Goal: Check status: Check status

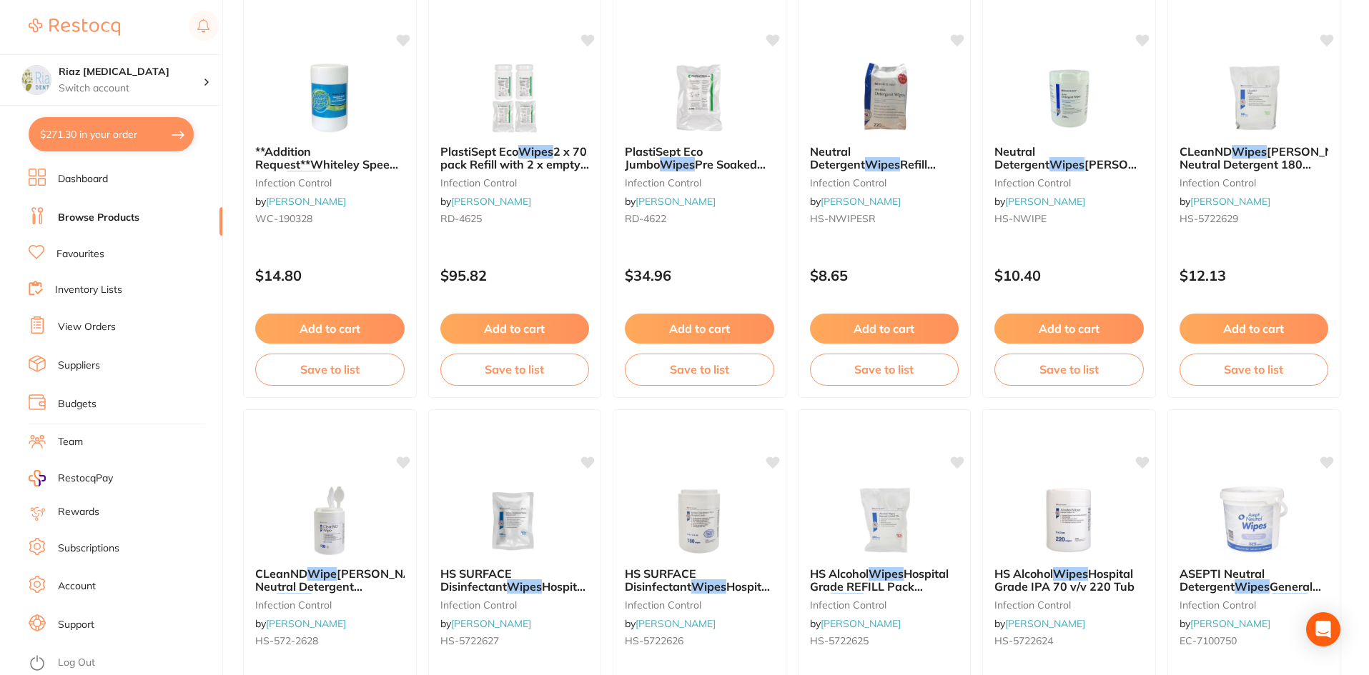
scroll to position [214, 0]
click at [78, 321] on link "View Orders" at bounding box center [87, 327] width 58 height 14
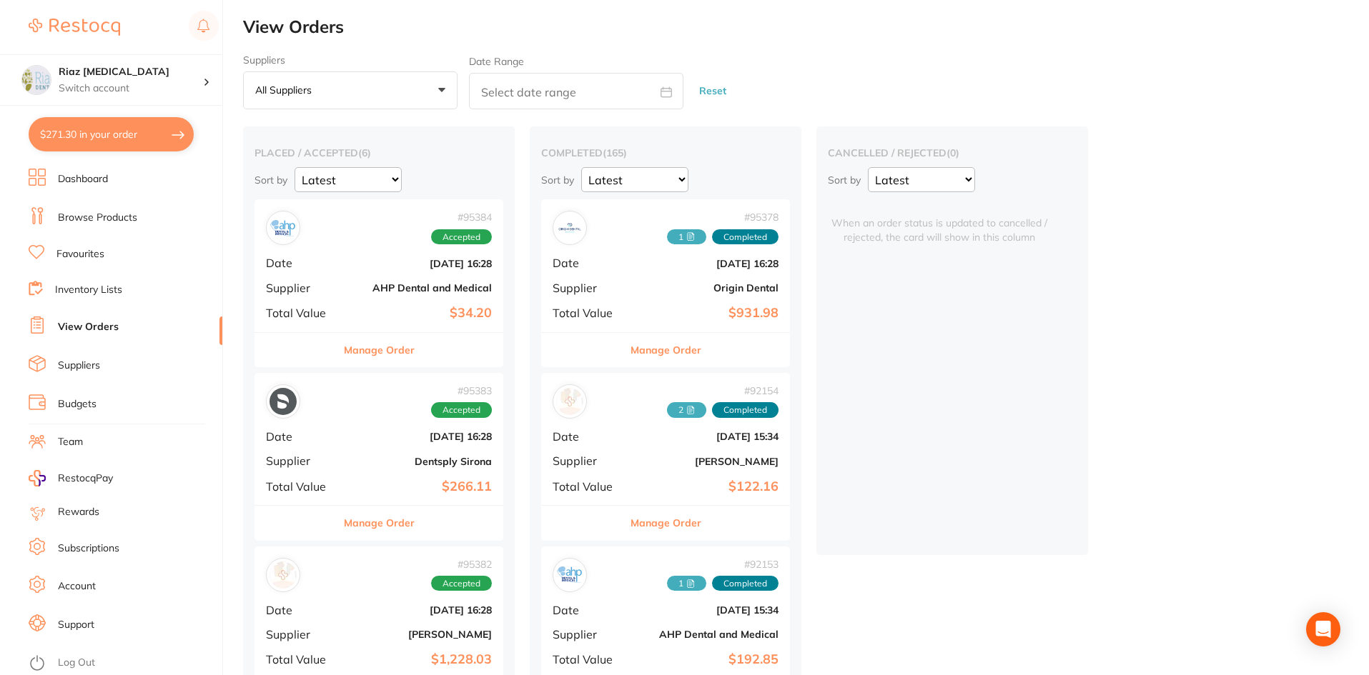
click at [344, 239] on div "# 95384 Accepted" at bounding box center [379, 228] width 226 height 34
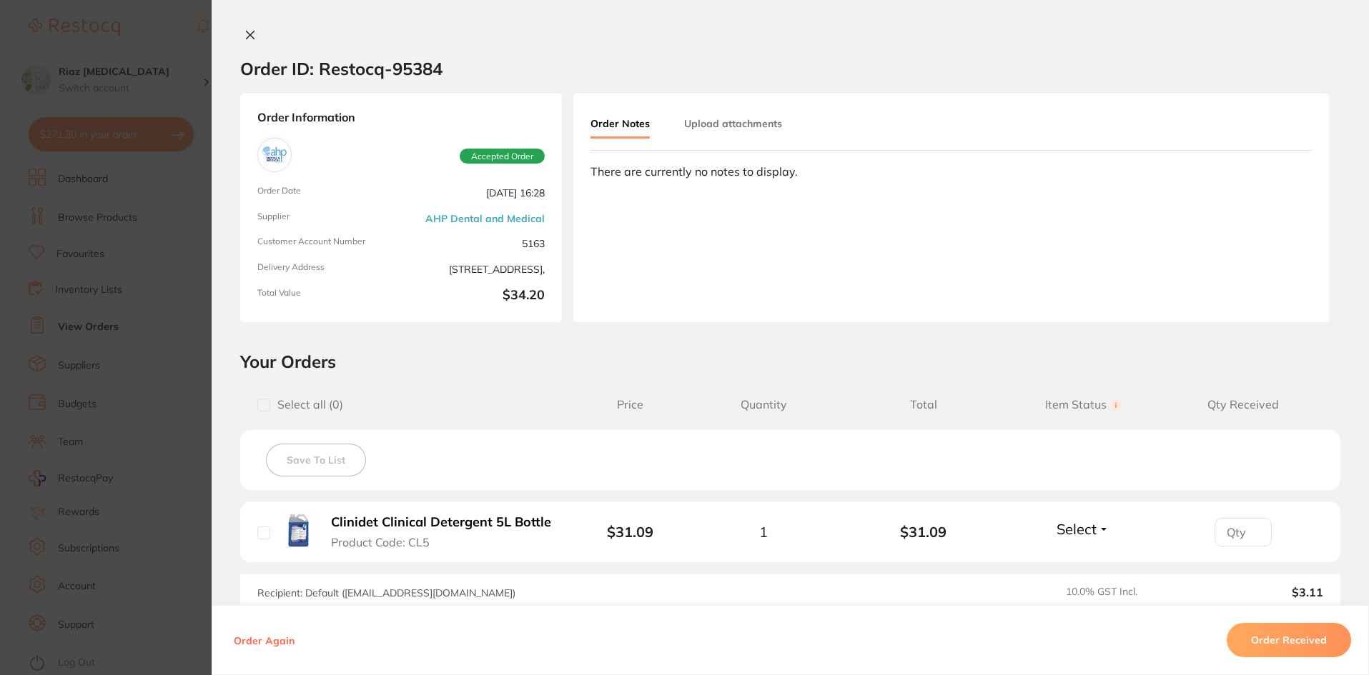
scroll to position [180, 0]
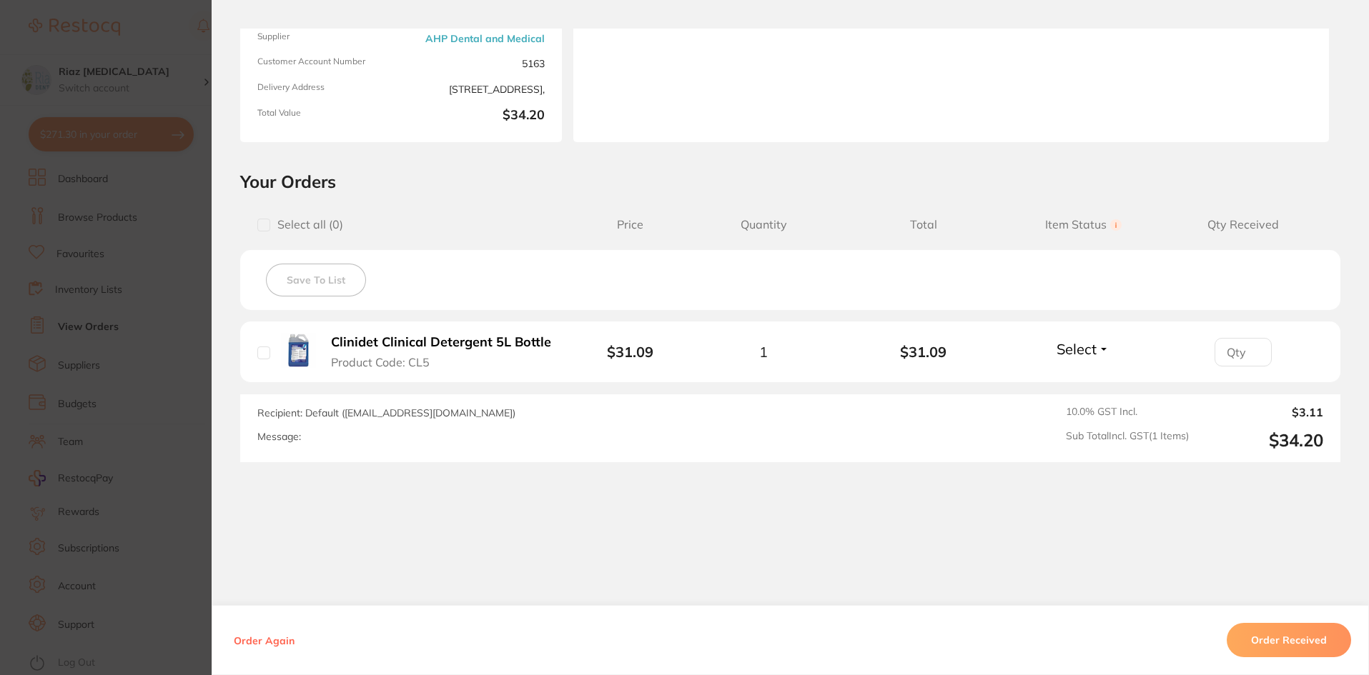
click at [1276, 638] on button "Order Received" at bounding box center [1288, 640] width 124 height 34
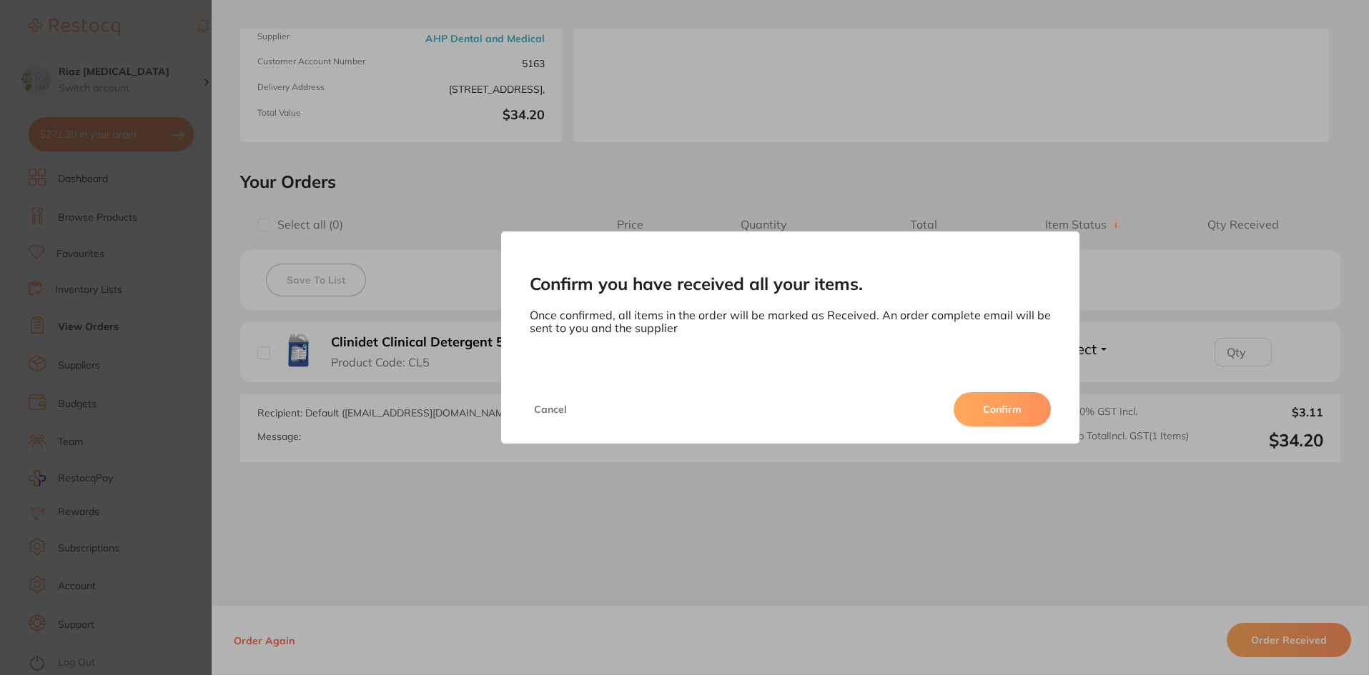
click at [1028, 424] on button "Confirm" at bounding box center [1001, 409] width 97 height 34
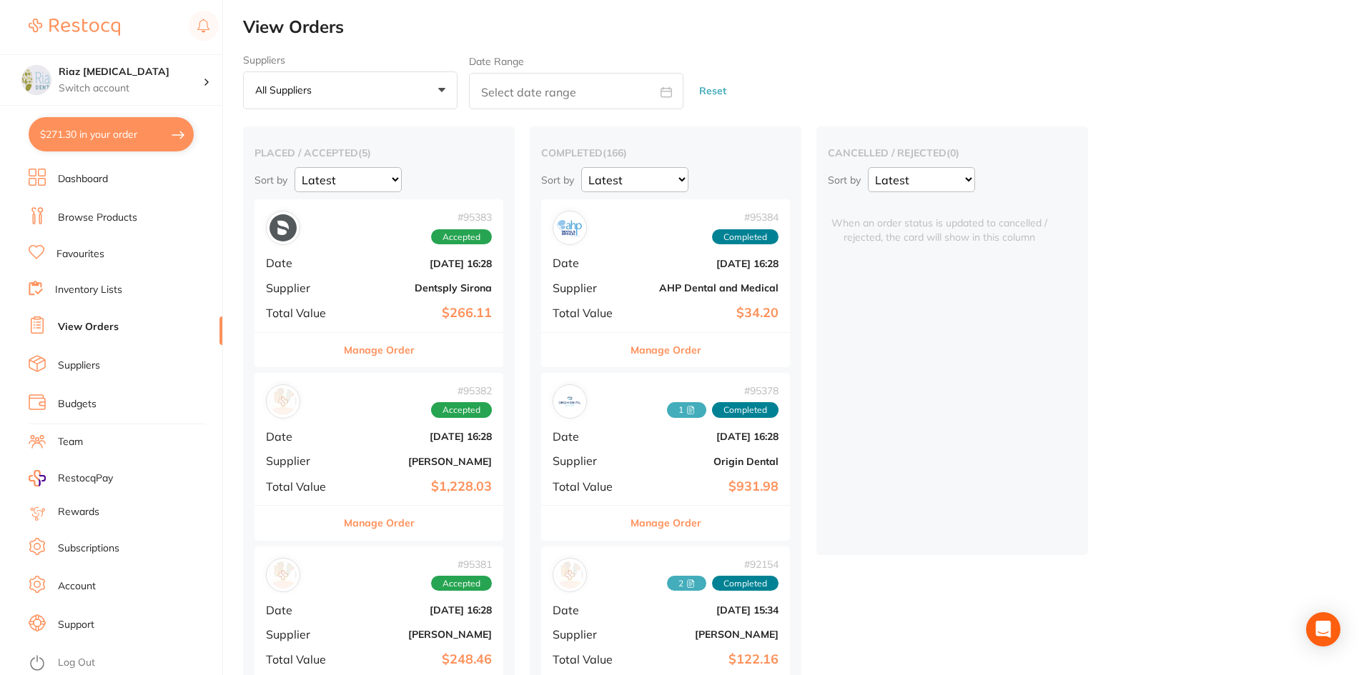
click at [355, 416] on div "# 95382 Accepted" at bounding box center [379, 401] width 226 height 34
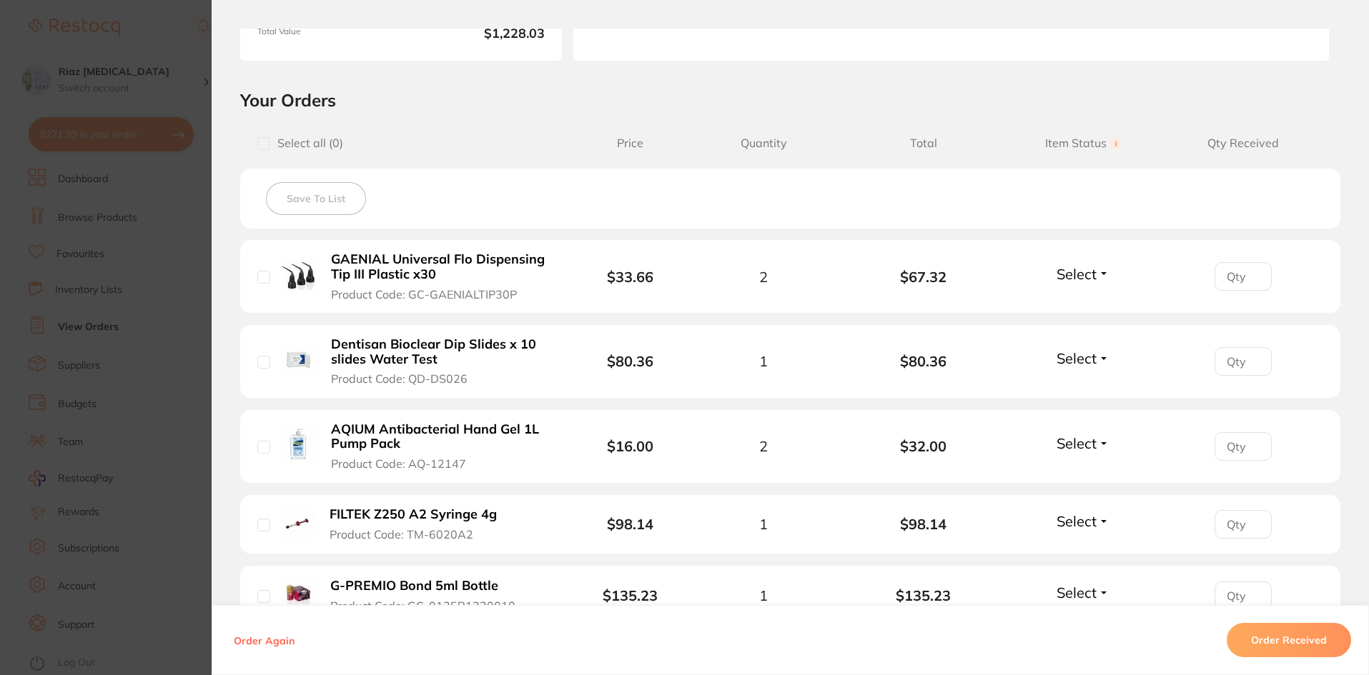
scroll to position [286, 0]
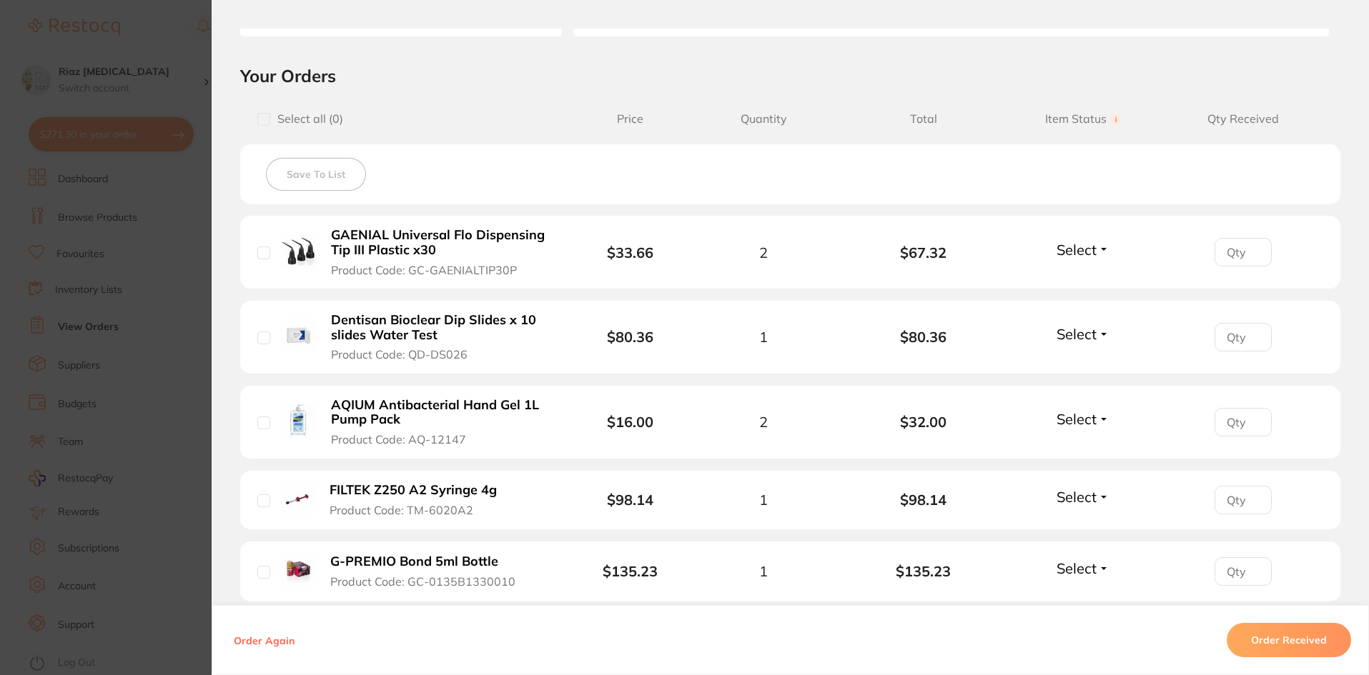
click at [1084, 252] on span "Select" at bounding box center [1076, 250] width 40 height 18
click at [1073, 276] on span "Received" at bounding box center [1083, 280] width 36 height 11
click at [1066, 333] on span "Select" at bounding box center [1076, 334] width 40 height 18
click at [1066, 364] on span "Received" at bounding box center [1083, 364] width 36 height 11
click at [1056, 419] on span "Select" at bounding box center [1076, 419] width 40 height 18
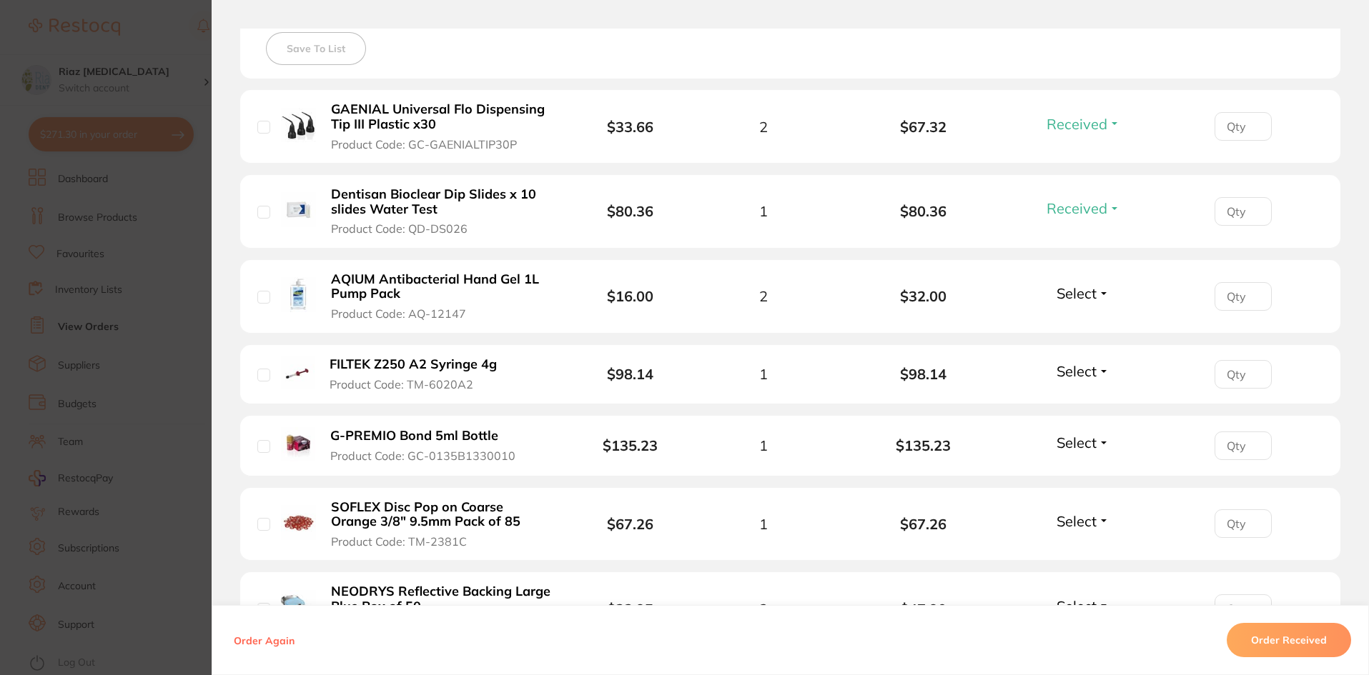
scroll to position [429, 0]
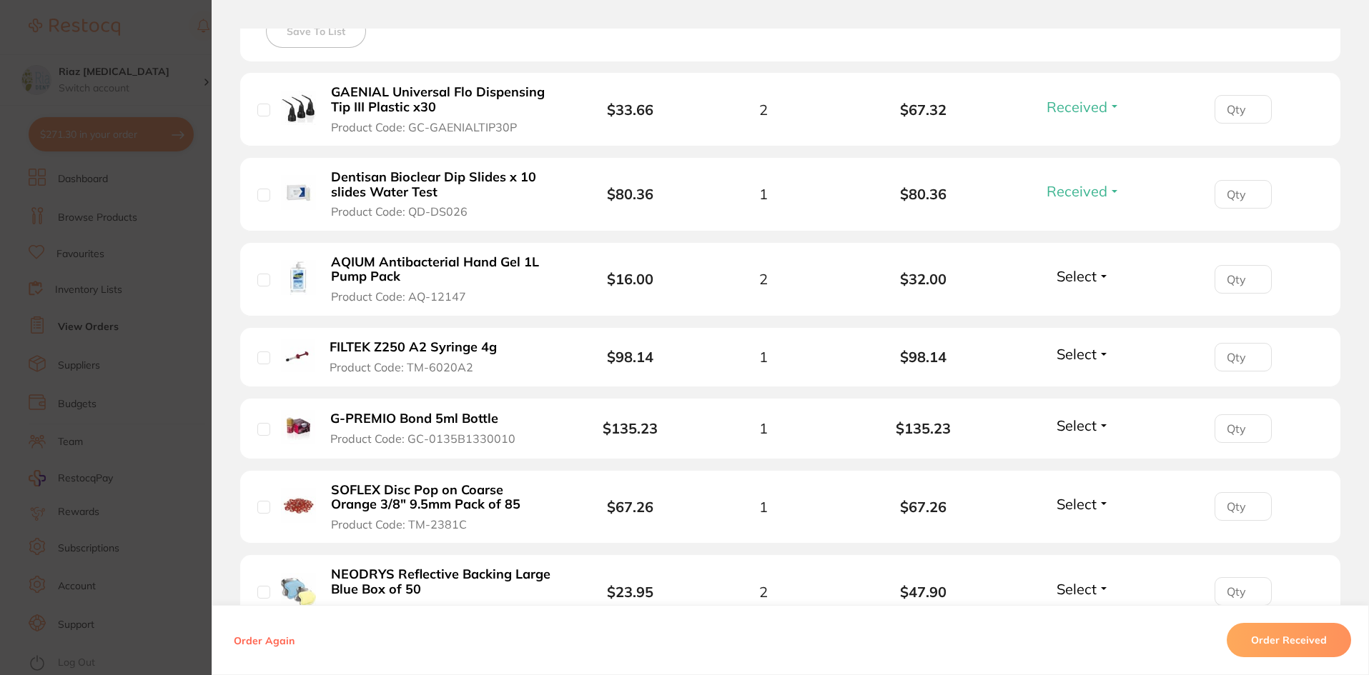
click at [1073, 357] on span "Select" at bounding box center [1076, 354] width 40 height 18
click at [1073, 384] on span "Received" at bounding box center [1083, 384] width 36 height 11
click at [1061, 425] on span "Select" at bounding box center [1076, 426] width 40 height 18
click at [1065, 457] on span "Received" at bounding box center [1083, 456] width 36 height 11
click at [1069, 503] on span "Select" at bounding box center [1076, 504] width 40 height 18
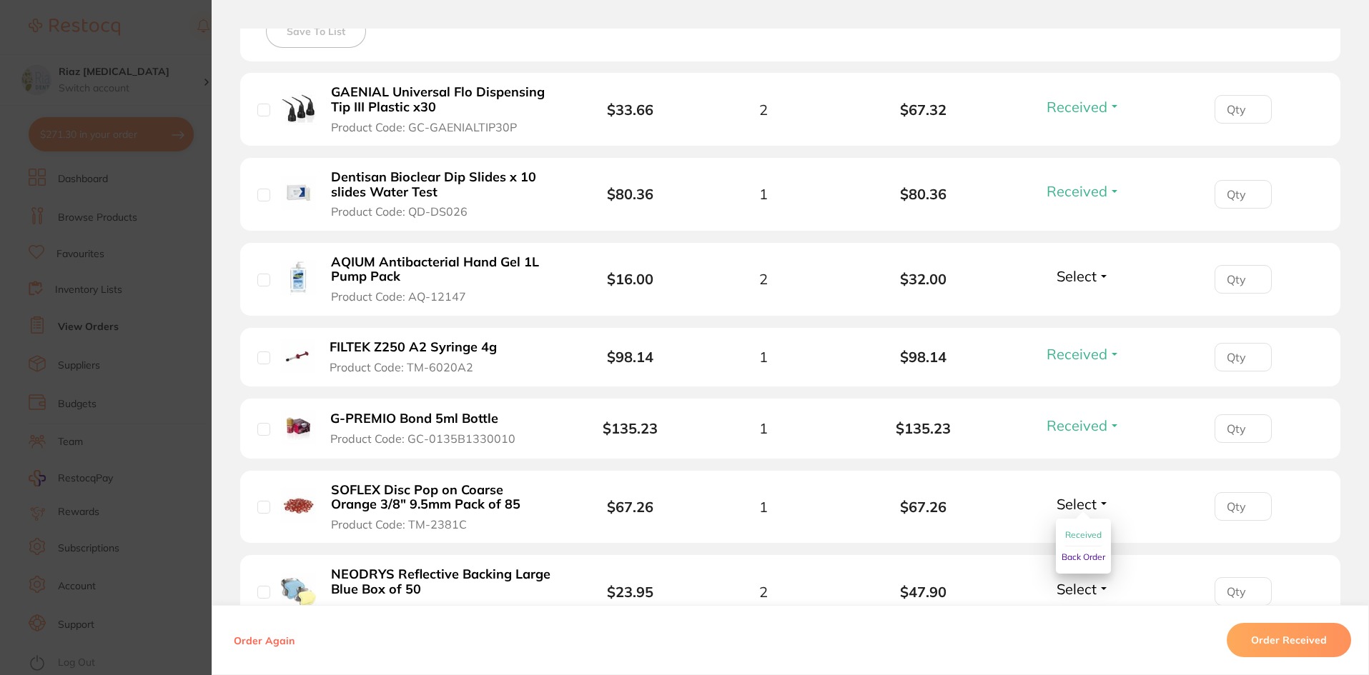
click at [1067, 528] on button "Received" at bounding box center [1083, 536] width 36 height 22
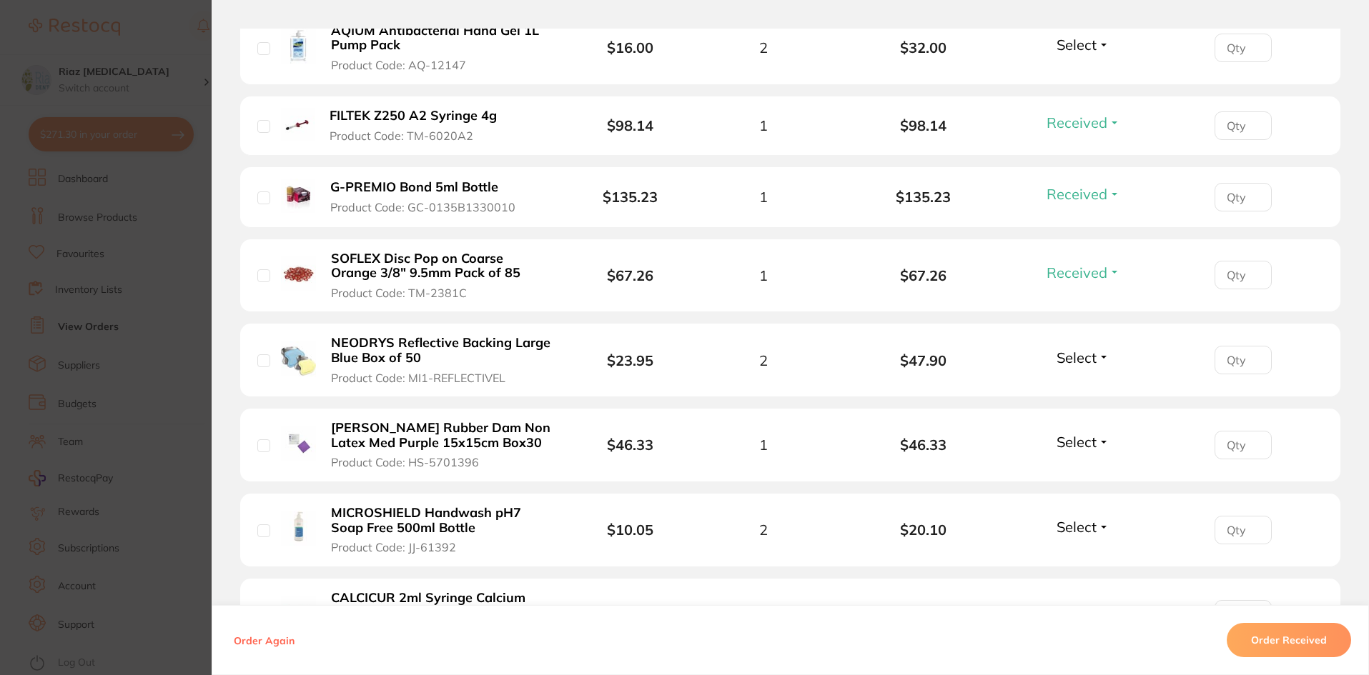
scroll to position [786, 0]
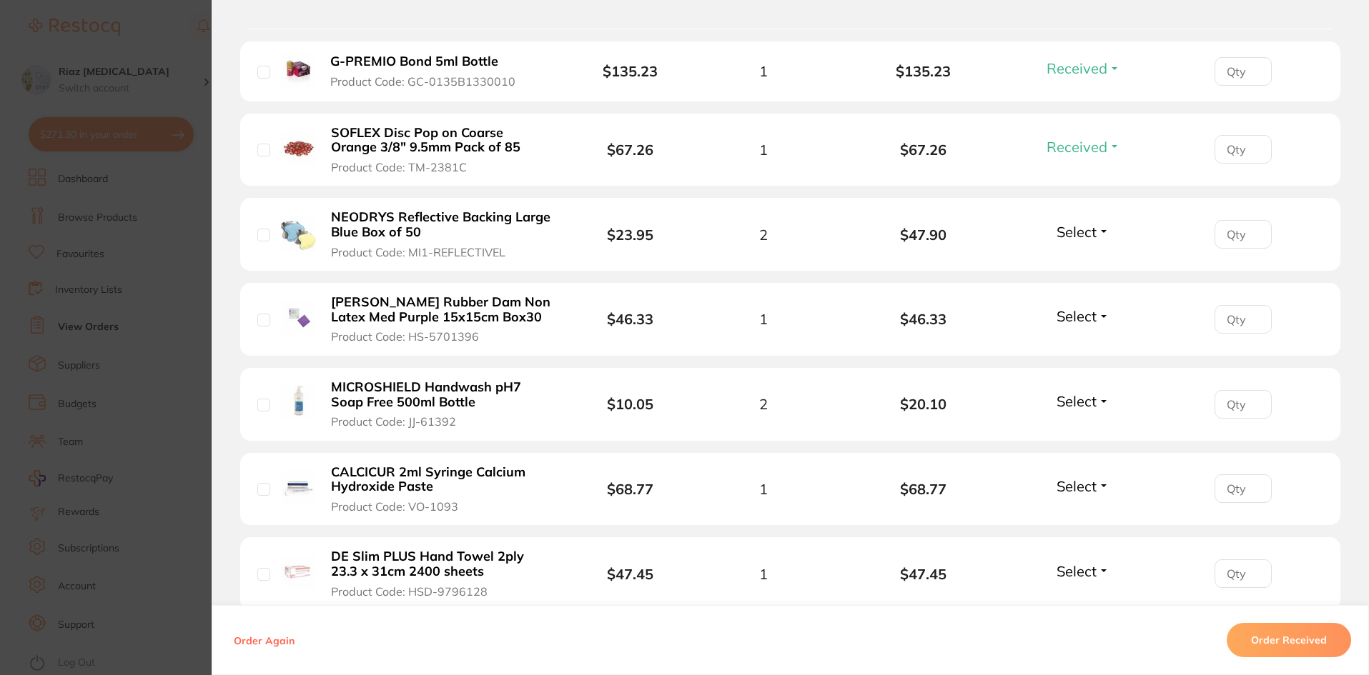
click at [1071, 229] on span "Select" at bounding box center [1076, 232] width 40 height 18
click at [1067, 258] on span "Received" at bounding box center [1083, 262] width 36 height 11
click at [1062, 318] on span "Select" at bounding box center [1076, 316] width 40 height 18
click at [1065, 343] on span "Received" at bounding box center [1083, 347] width 36 height 11
click at [1063, 404] on span "Select" at bounding box center [1076, 401] width 40 height 18
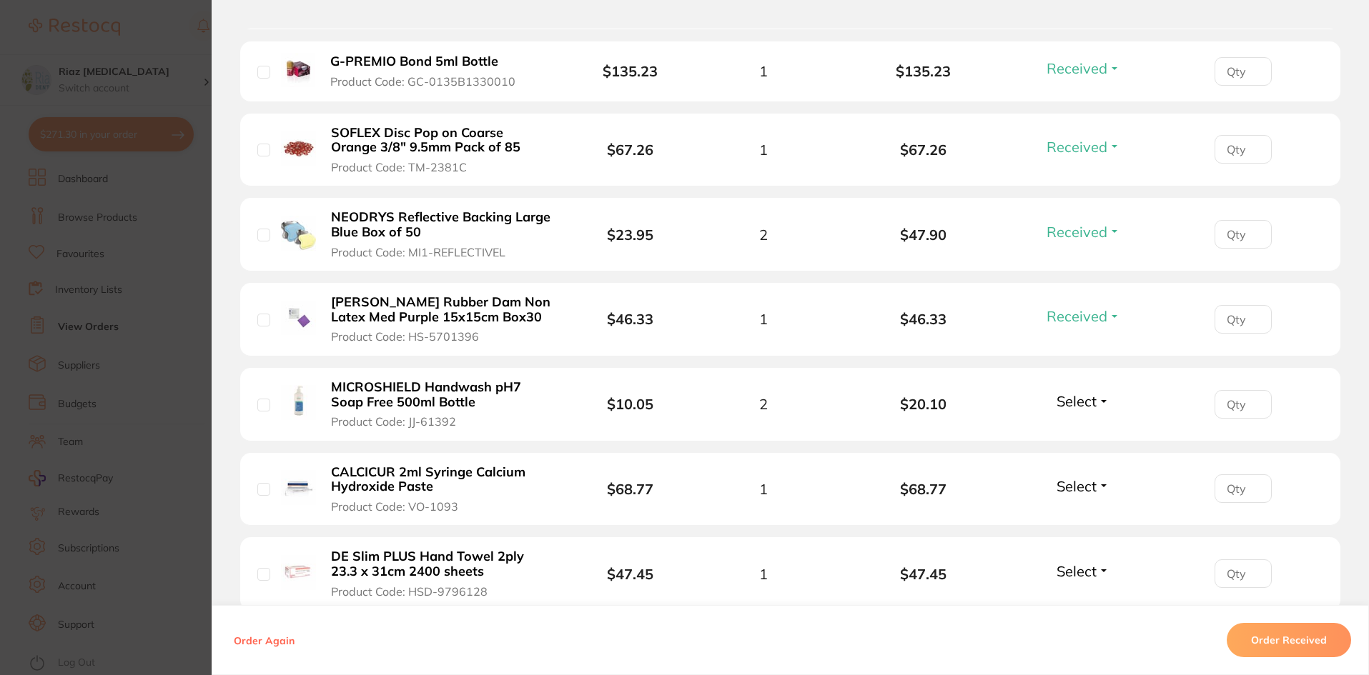
click at [1073, 404] on span "Select" at bounding box center [1076, 401] width 40 height 18
click at [1070, 432] on span "Received" at bounding box center [1083, 432] width 36 height 11
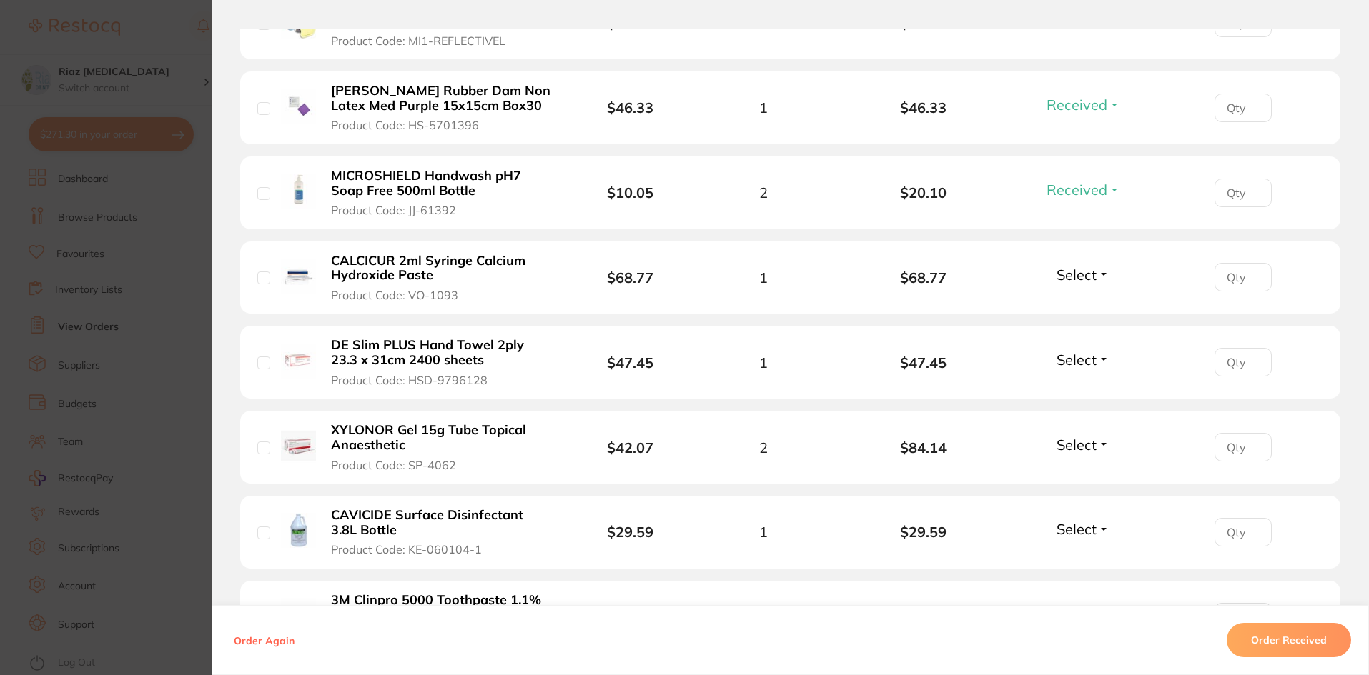
scroll to position [1001, 0]
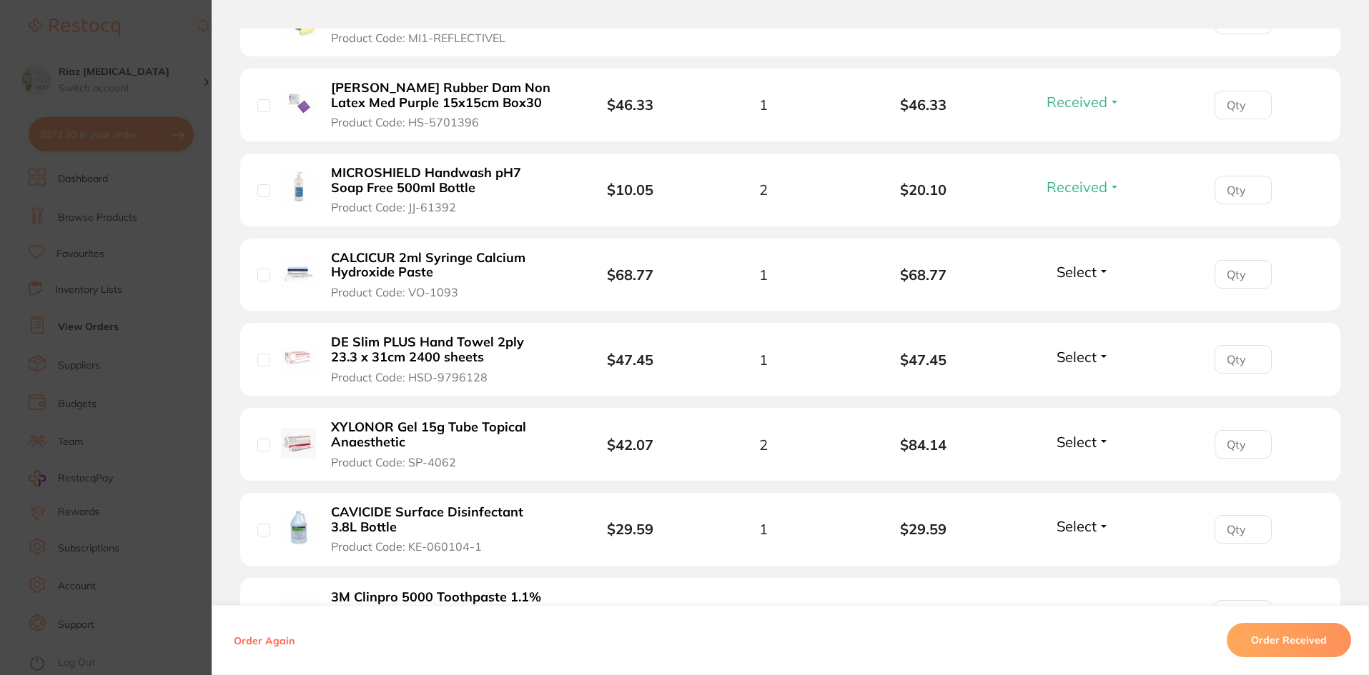
click at [1067, 357] on span "Select" at bounding box center [1076, 357] width 40 height 18
click at [1065, 389] on span "Received" at bounding box center [1083, 387] width 36 height 11
click at [1063, 443] on span "Select" at bounding box center [1076, 442] width 40 height 18
click at [1065, 475] on span "Received" at bounding box center [1083, 472] width 36 height 11
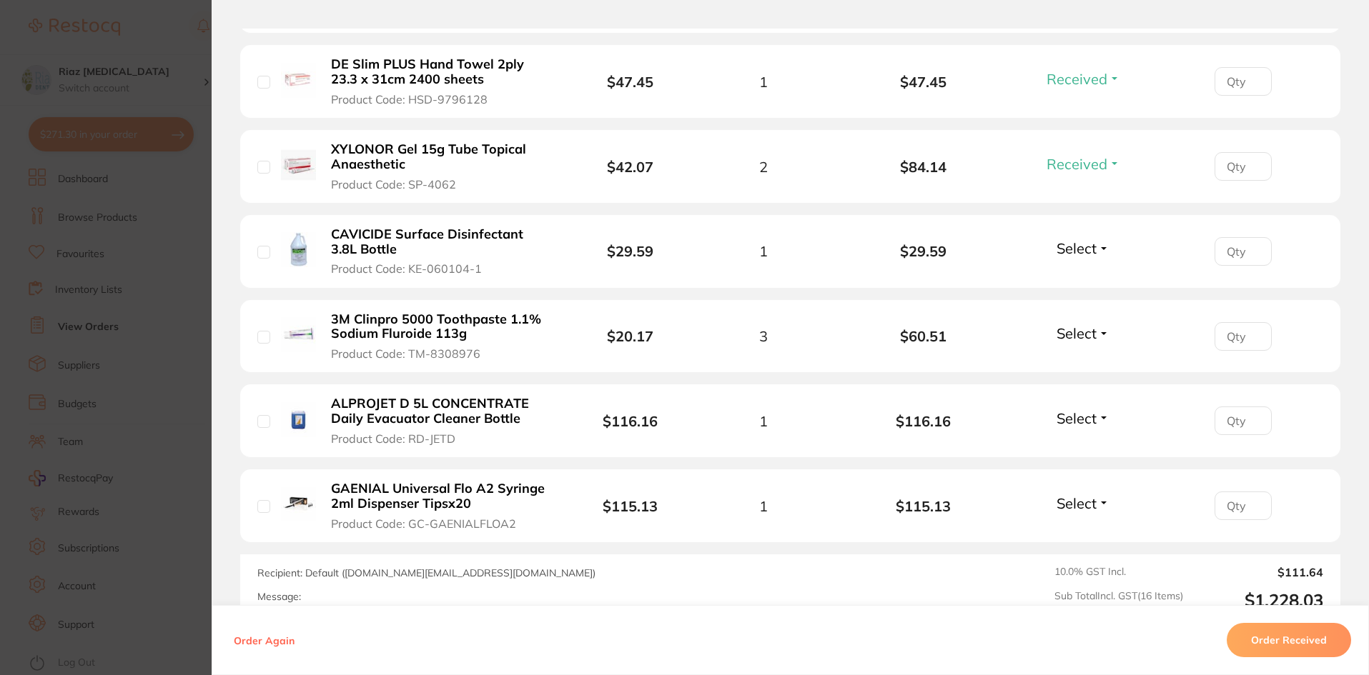
scroll to position [1286, 0]
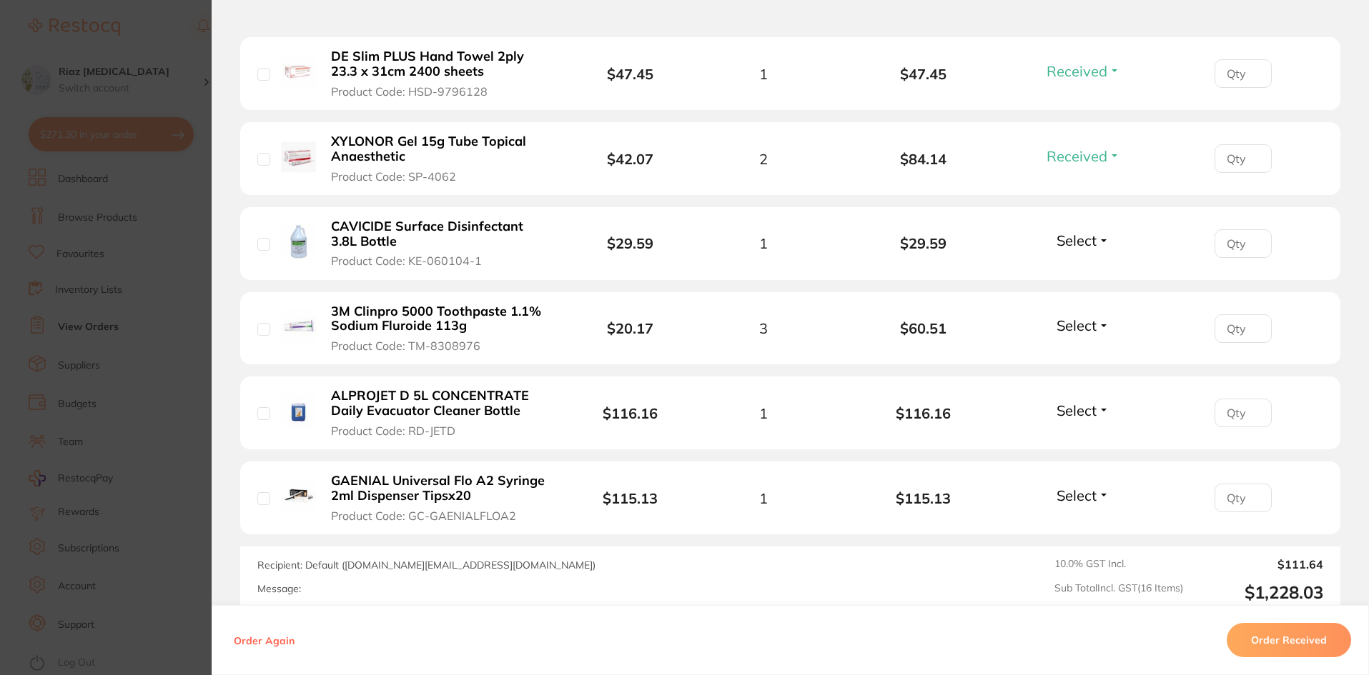
click at [1081, 244] on span "Select" at bounding box center [1076, 241] width 40 height 18
click at [1074, 294] on span "Back Order" at bounding box center [1083, 293] width 44 height 11
drag, startPoint x: 1062, startPoint y: 319, endPoint x: 1066, endPoint y: 326, distance: 7.7
click at [1063, 319] on span "Select" at bounding box center [1076, 326] width 40 height 18
click at [1069, 355] on span "Received" at bounding box center [1083, 356] width 36 height 11
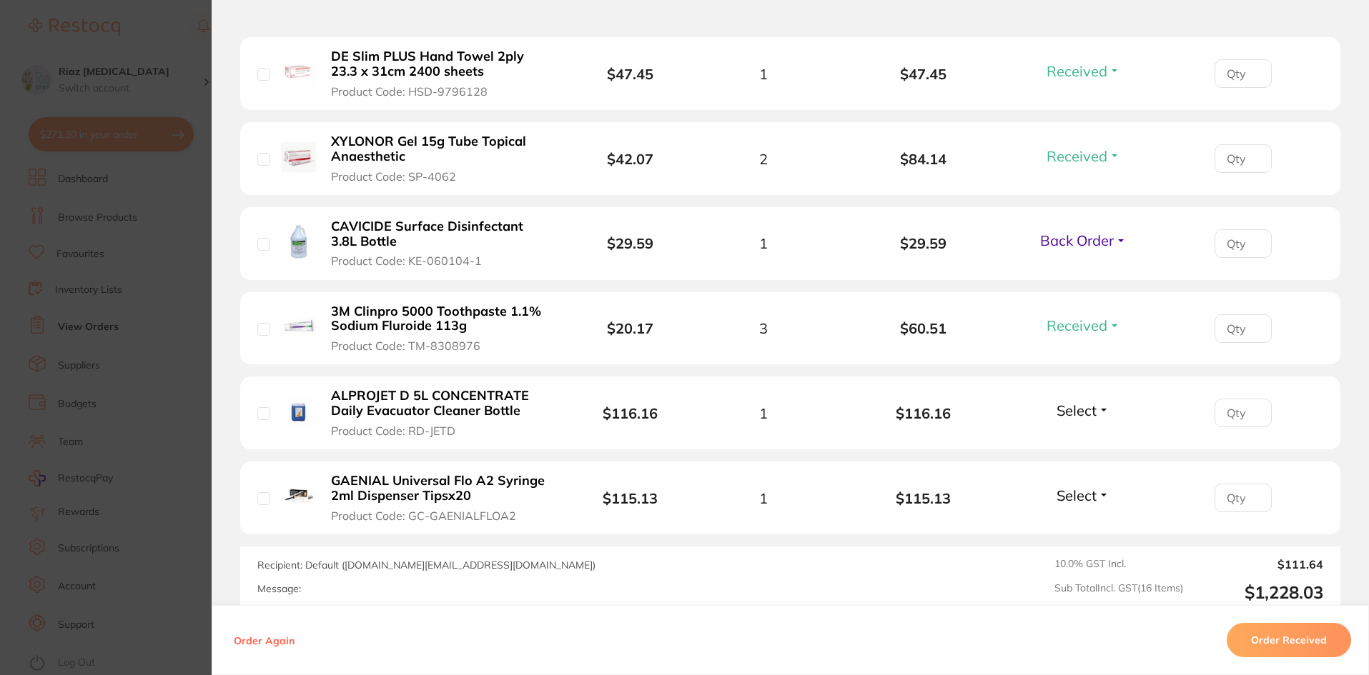
click at [1071, 407] on span "Select" at bounding box center [1076, 411] width 40 height 18
click at [1076, 437] on span "Received" at bounding box center [1083, 441] width 36 height 11
click at [1071, 493] on span "Select" at bounding box center [1076, 496] width 40 height 18
click at [1074, 529] on span "Received" at bounding box center [1083, 526] width 36 height 11
click at [121, 129] on section "Order ID: Restocq- 95382 Order Information 13 Received 1 Back Order Accepted Or…" at bounding box center [684, 337] width 1369 height 675
